Goal: Download file/media

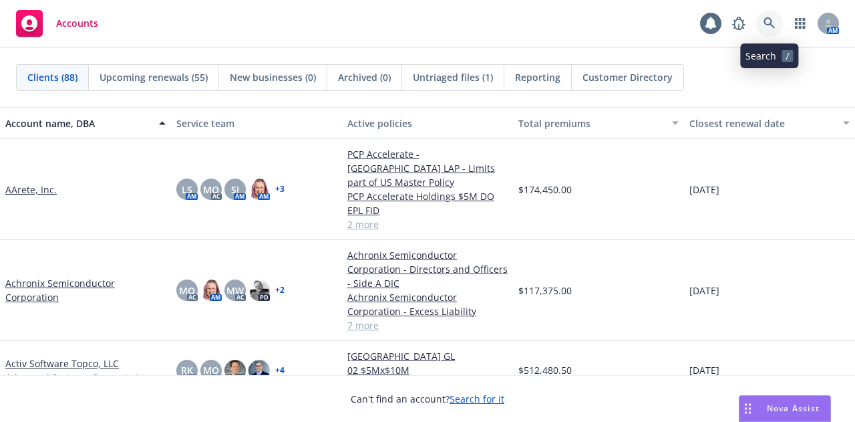
click at [770, 27] on icon at bounding box center [770, 23] width 12 height 12
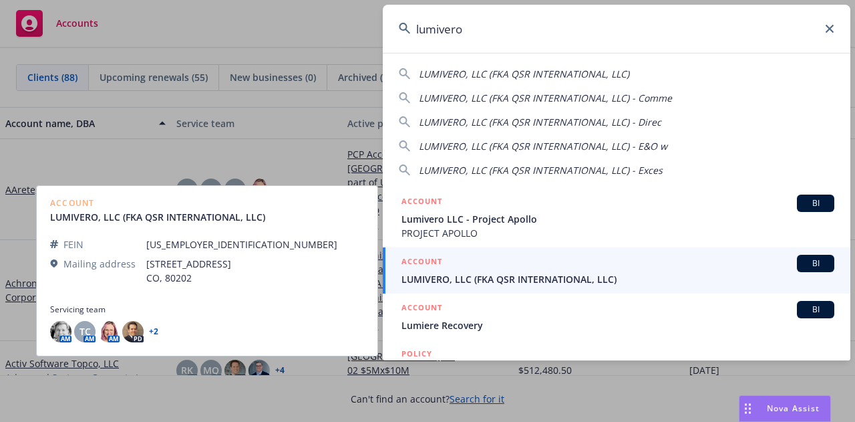
type input "lumivero"
click at [589, 275] on span "LUMIVERO, LLC (FKA QSR INTERNATIONAL, LLC)" at bounding box center [618, 279] width 433 height 14
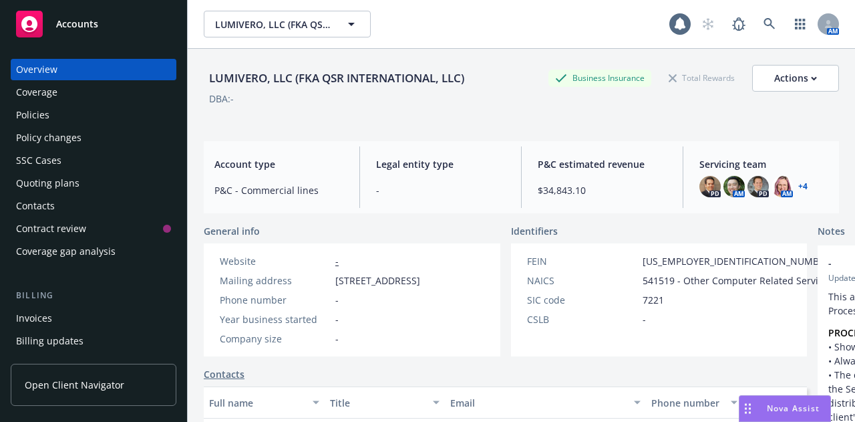
click at [25, 109] on div "Policies" at bounding box center [32, 114] width 33 height 21
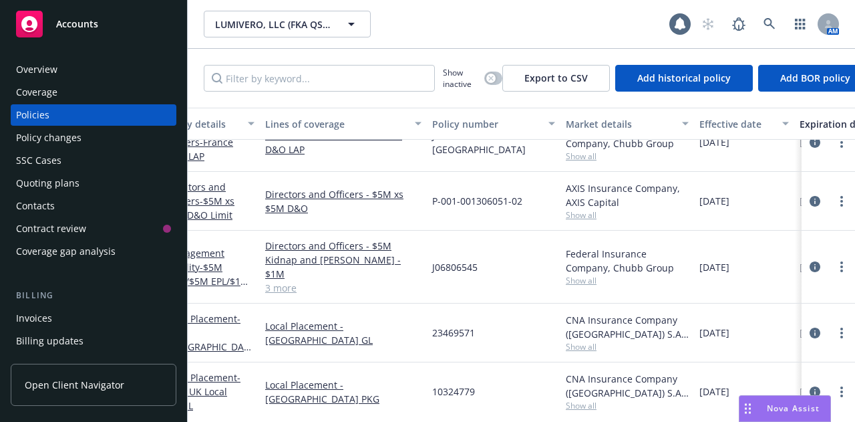
scroll to position [0, 28]
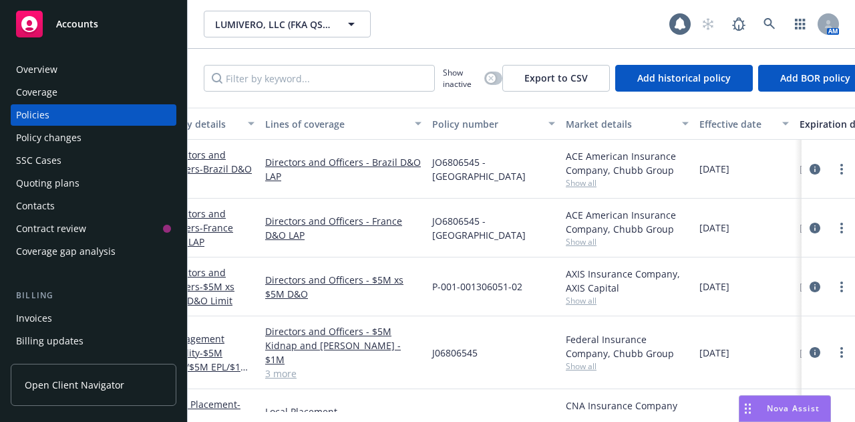
click at [51, 180] on div "Quoting plans" at bounding box center [47, 182] width 63 height 21
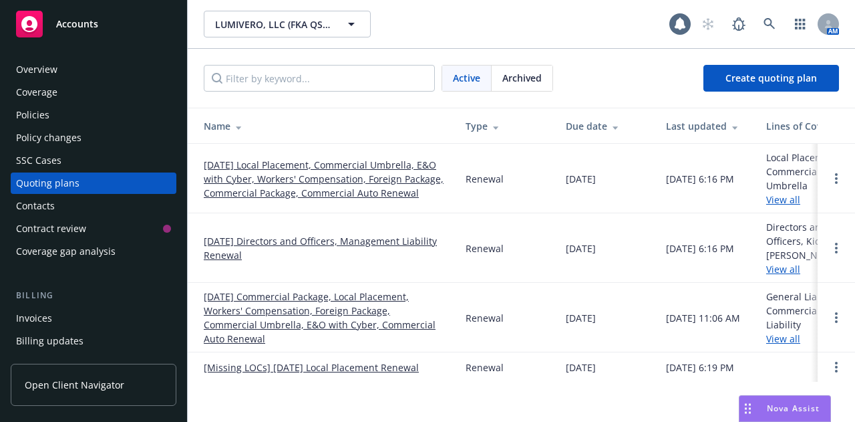
click at [522, 82] on span "Archived" at bounding box center [521, 78] width 39 height 14
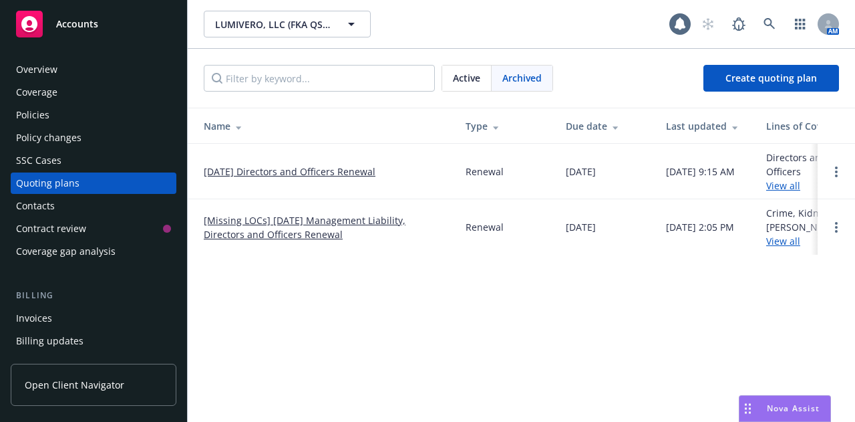
click at [325, 167] on link "11/14/25 Directors and Officers Renewal" at bounding box center [290, 171] width 172 height 14
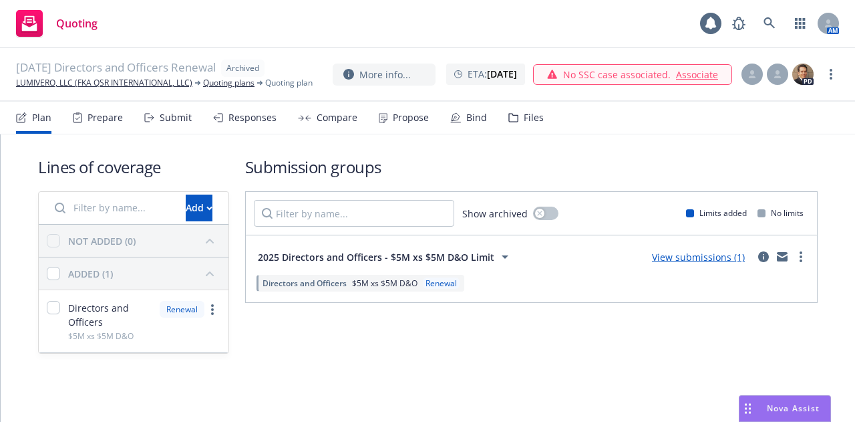
click at [532, 118] on div "Files" at bounding box center [534, 117] width 20 height 11
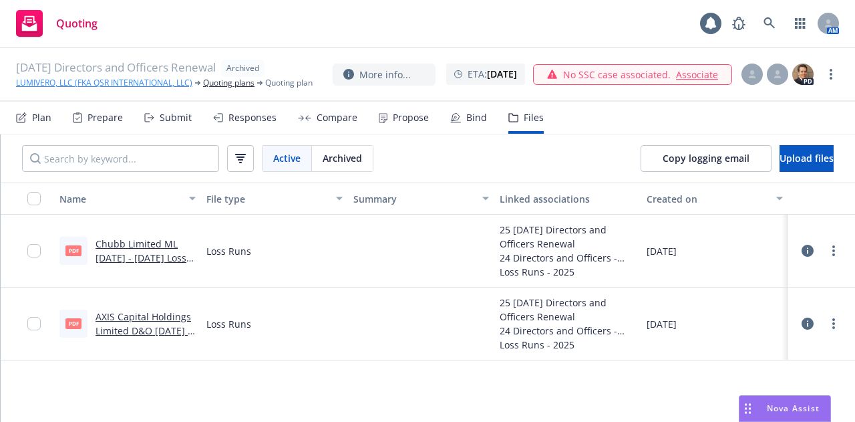
click at [105, 82] on link "LUMIVERO, LLC (FKA QSR INTERNATIONAL, LLC)" at bounding box center [104, 83] width 176 height 12
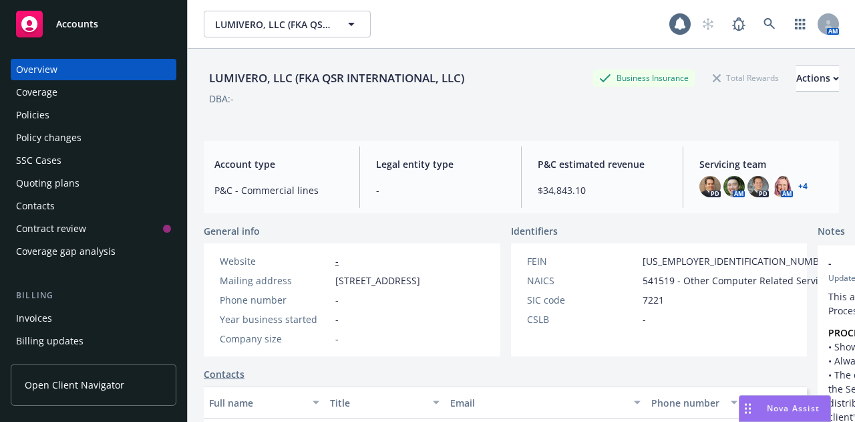
click at [39, 111] on div "Policies" at bounding box center [32, 114] width 33 height 21
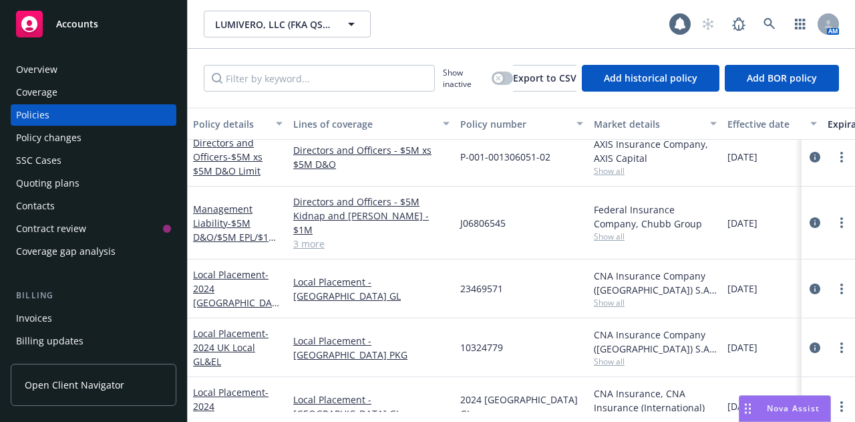
scroll to position [78, 0]
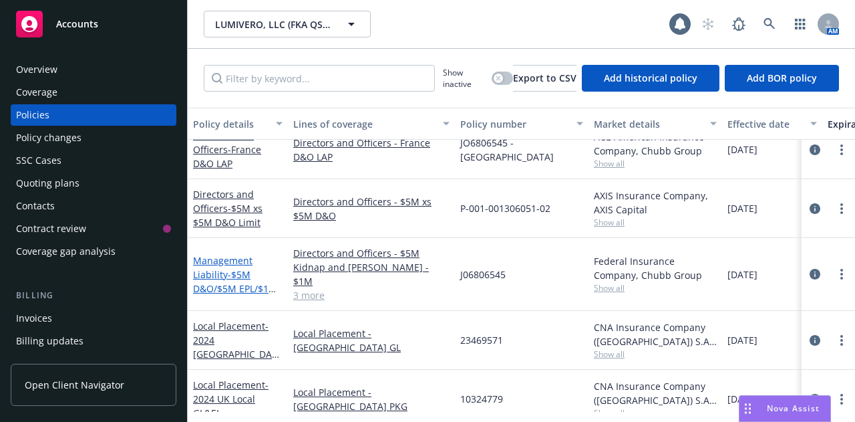
click at [214, 256] on link "Management Liability - $5M D&O/$5M EPL/$1M FID/$1M Crime/$1M K&R" at bounding box center [237, 288] width 89 height 69
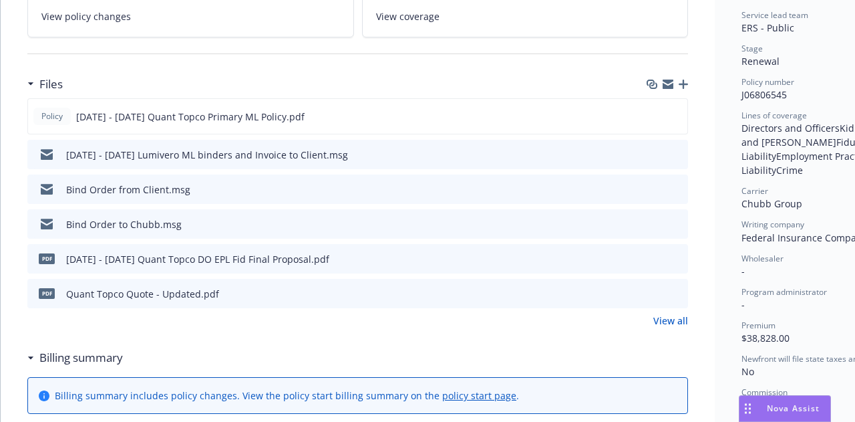
scroll to position [300, 0]
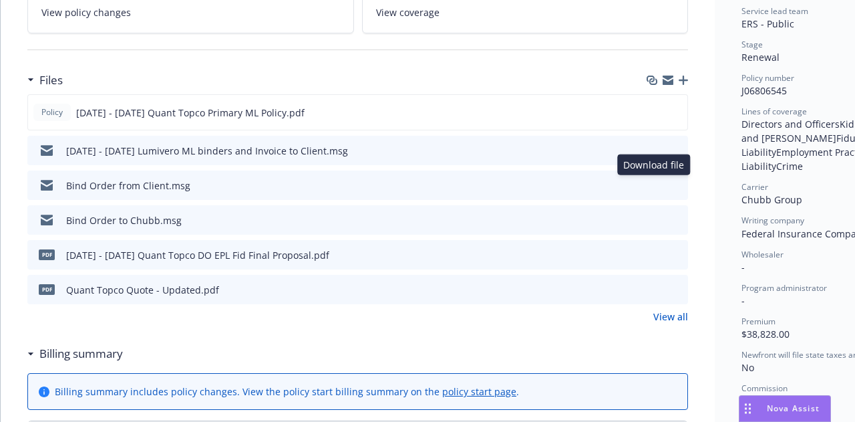
click at [649, 182] on icon "download file" at bounding box center [653, 184] width 11 height 11
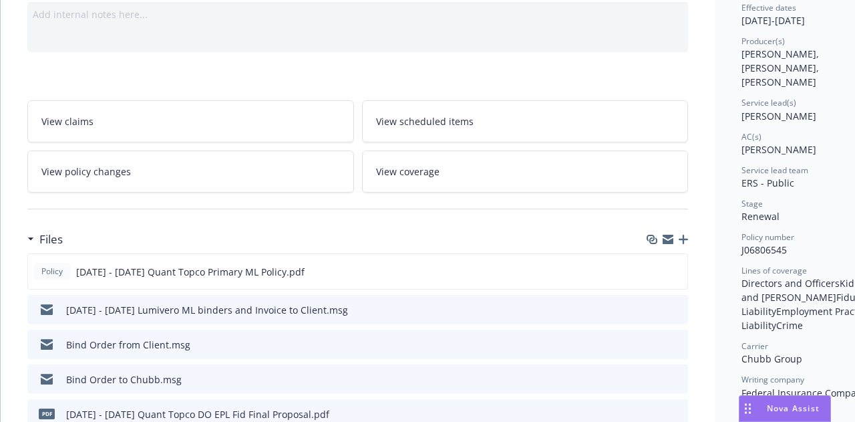
scroll to position [0, 0]
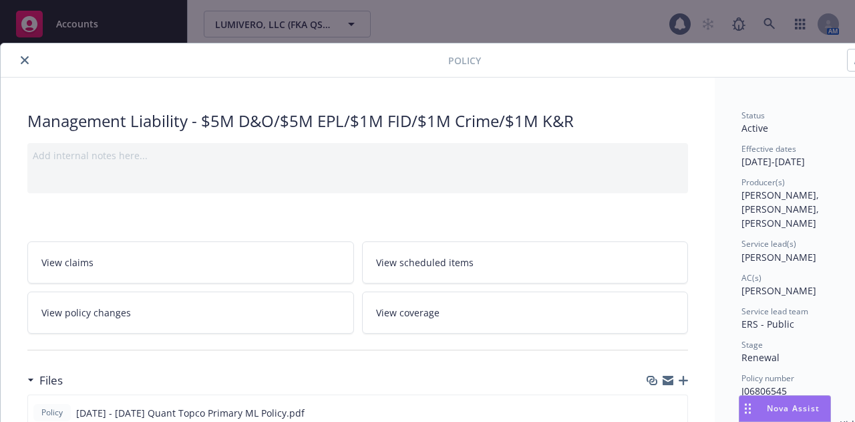
click at [25, 55] on button "close" at bounding box center [25, 60] width 16 height 16
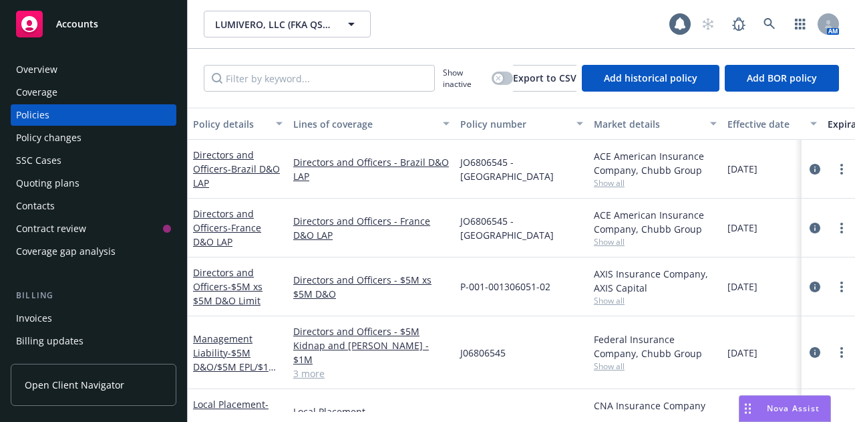
click at [527, 367] on div "J06806545" at bounding box center [522, 352] width 134 height 73
